Goal: Task Accomplishment & Management: Manage account settings

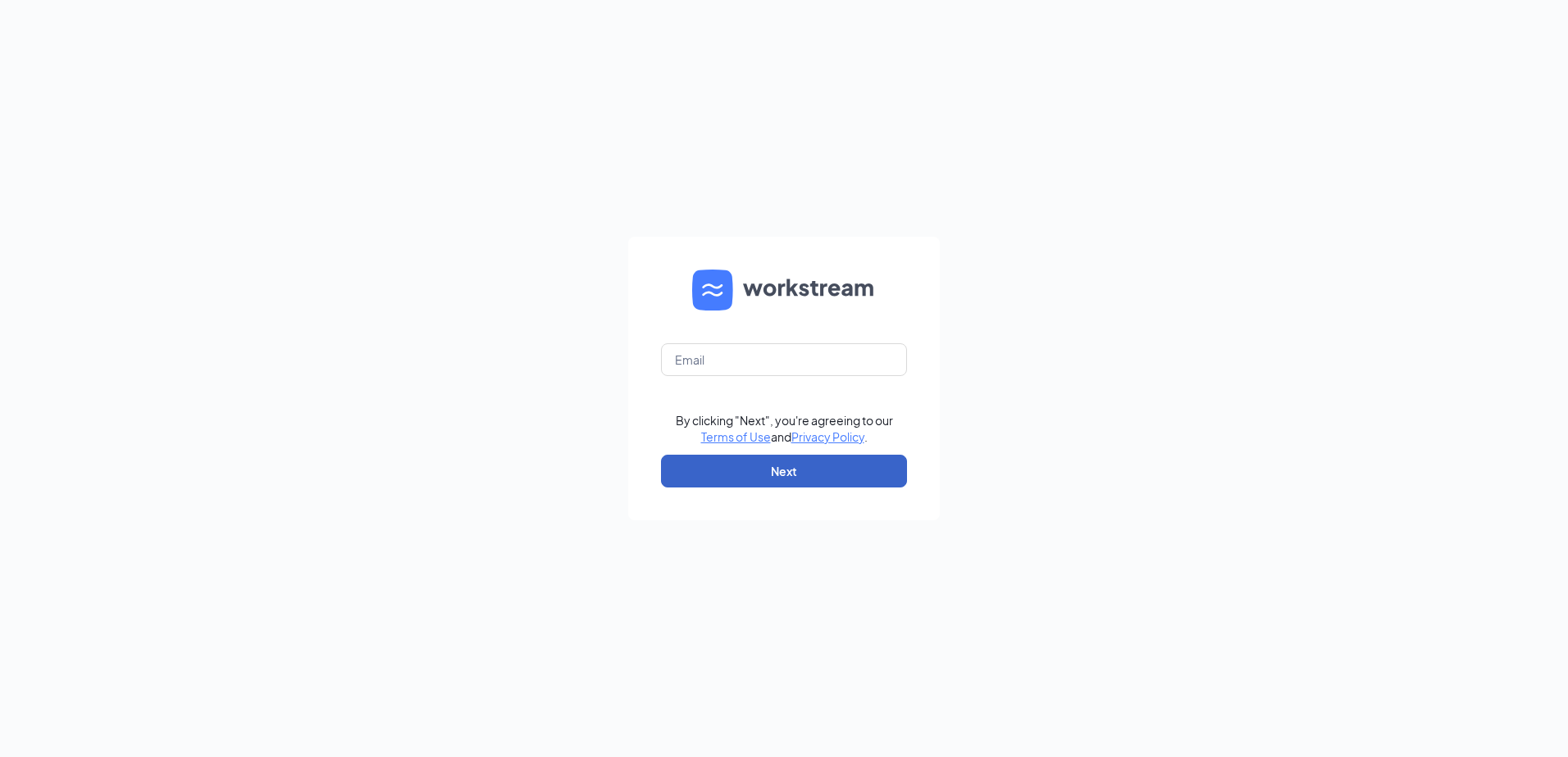
click at [809, 468] on button "Next" at bounding box center [784, 471] width 246 height 33
click at [890, 263] on form "Email field is required By clicking "Next", you're agreeing to our Terms of Use…" at bounding box center [784, 379] width 312 height 284
click at [850, 481] on button "Next" at bounding box center [784, 471] width 246 height 33
click at [887, 484] on button "Next" at bounding box center [784, 471] width 246 height 33
